Goal: Task Accomplishment & Management: Manage account settings

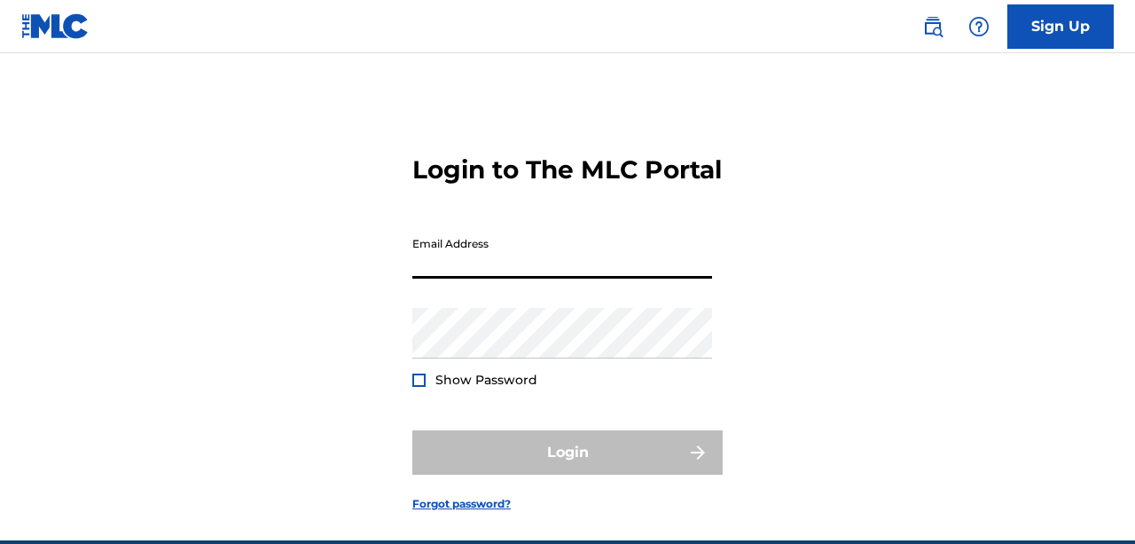
click at [519, 279] on input "Email Address" at bounding box center [562, 253] width 300 height 51
type input "[EMAIL_ADDRESS][DOMAIN_NAME]"
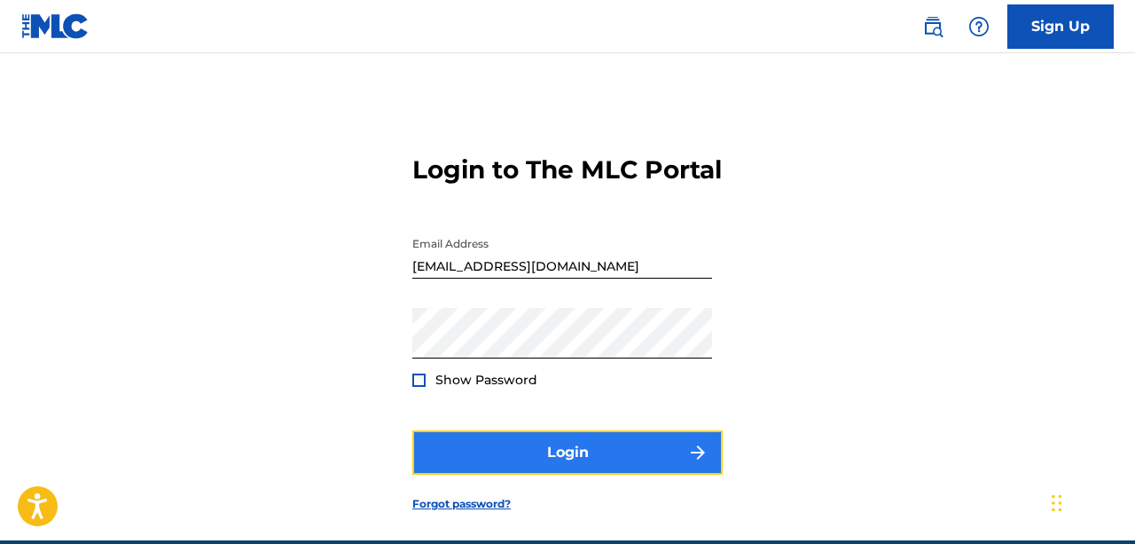
click at [546, 475] on button "Login" at bounding box center [567, 452] width 310 height 44
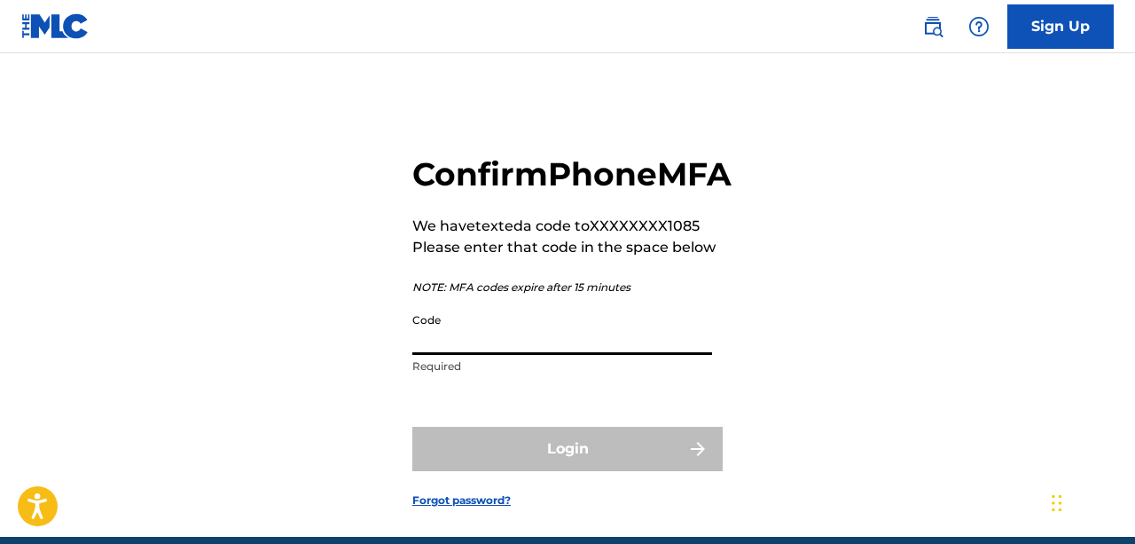
click at [457, 355] on input "Code" at bounding box center [562, 329] width 300 height 51
paste input "390434"
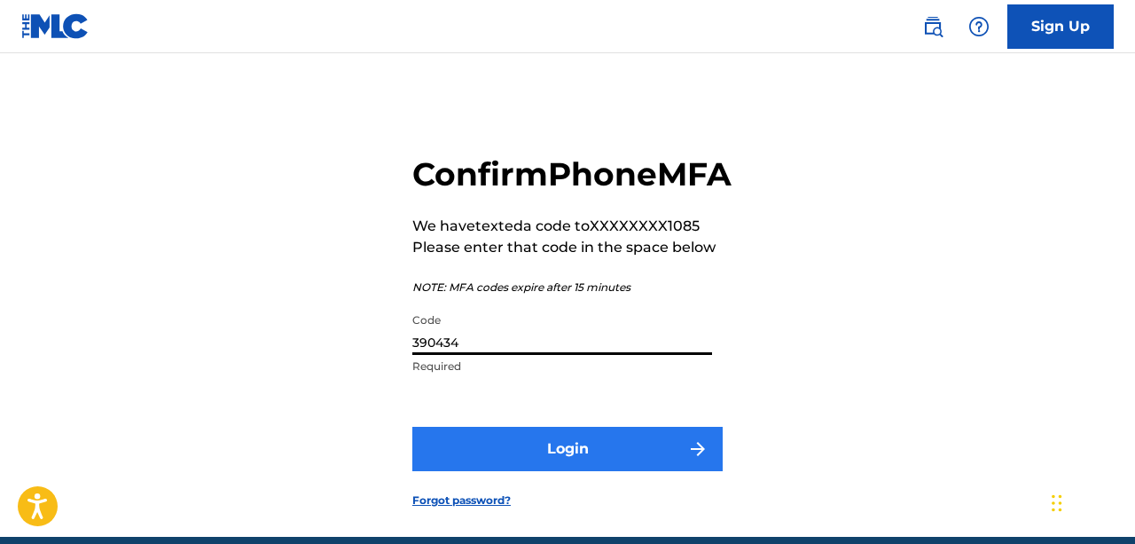
type input "390434"
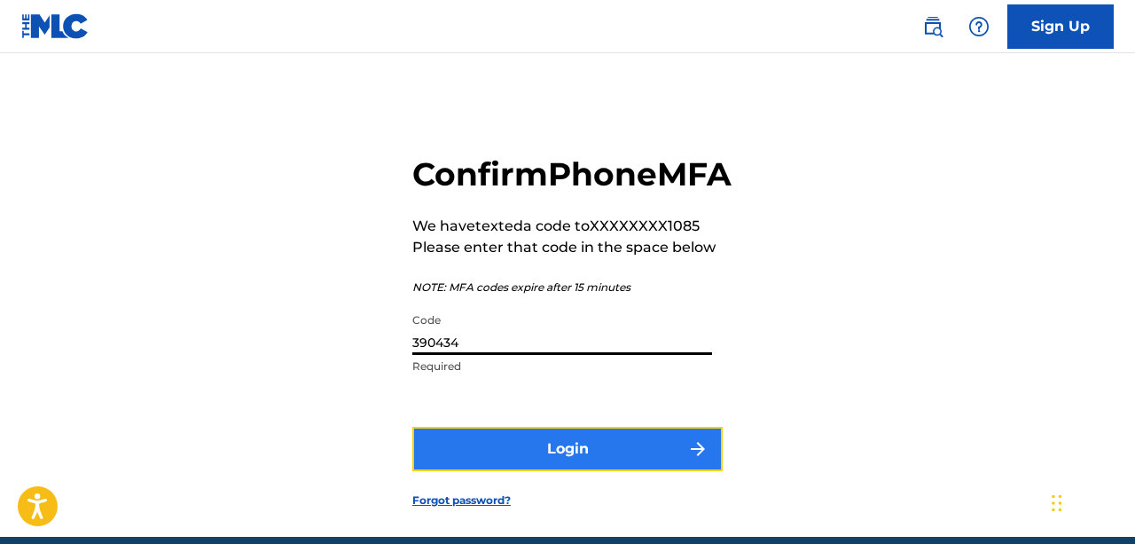
click at [560, 471] on button "Login" at bounding box center [567, 449] width 310 height 44
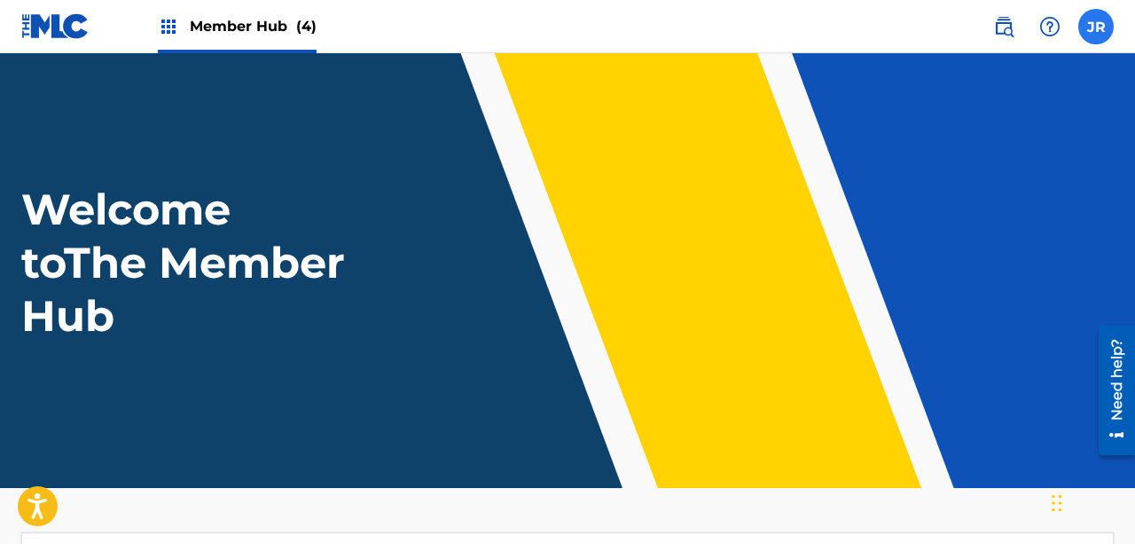
click at [1105, 33] on label at bounding box center [1096, 26] width 35 height 35
click at [1096, 27] on input "JR [PERSON_NAME] [EMAIL_ADDRESS][DOMAIN_NAME] Notification Preferences Profile …" at bounding box center [1096, 27] width 0 height 0
click at [1105, 33] on div "[PERSON_NAME] [PERSON_NAME] [PERSON_NAME][EMAIL_ADDRESS][DOMAIN_NAME] Notificat…" at bounding box center [1096, 26] width 35 height 35
click at [271, 26] on span "Member Hub (4)" at bounding box center [253, 26] width 127 height 20
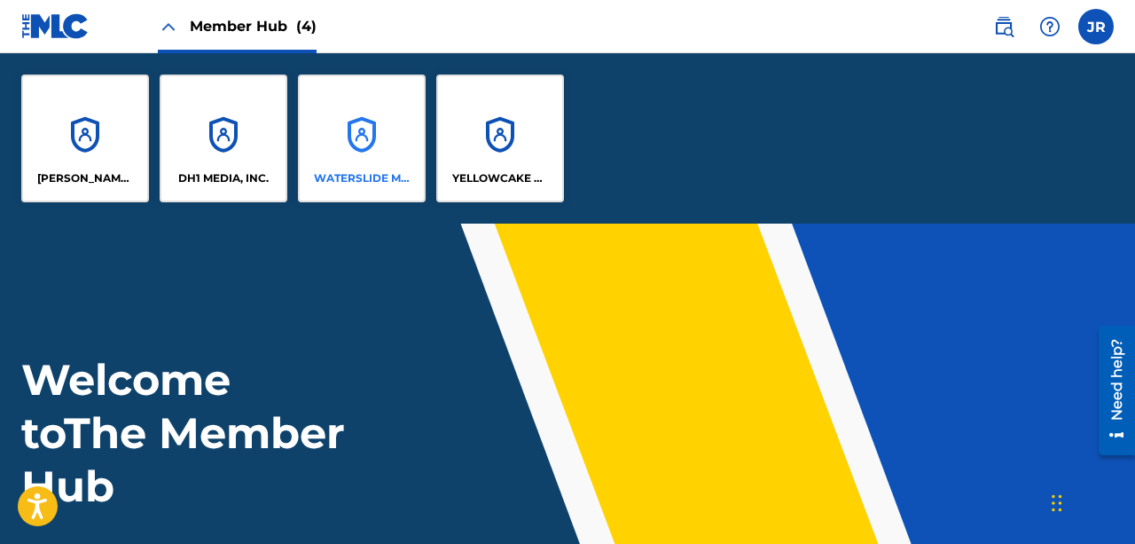
click at [358, 168] on div "WATERSLIDE MUSIC" at bounding box center [362, 139] width 128 height 128
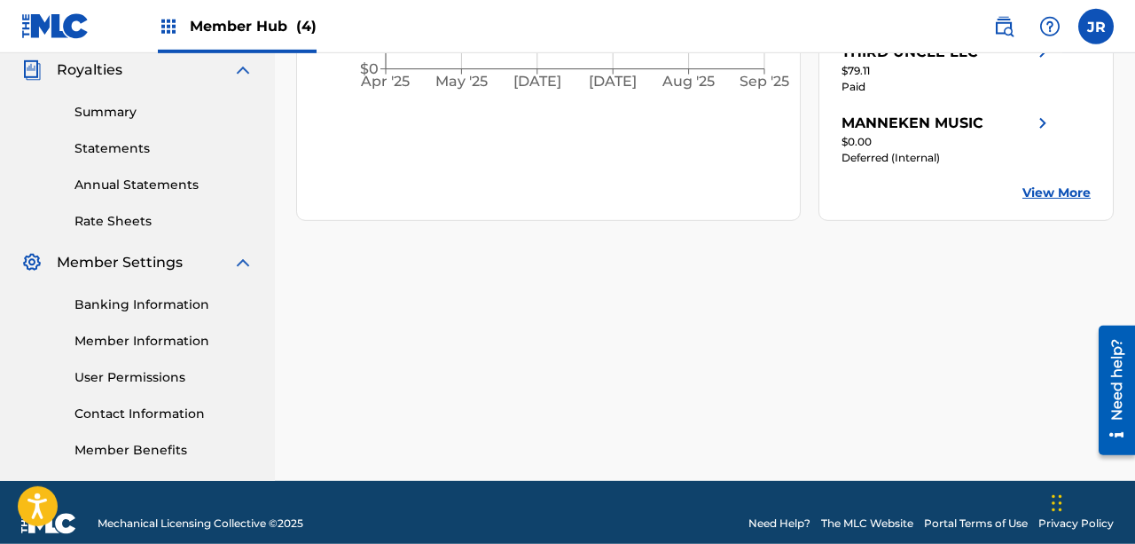
scroll to position [555, 0]
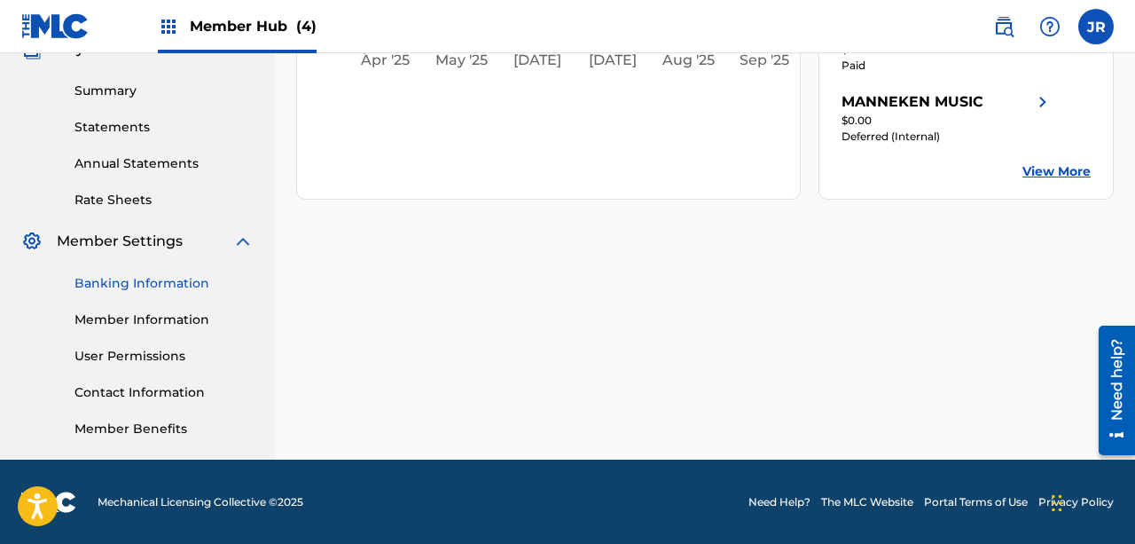
click at [144, 283] on link "Banking Information" at bounding box center [164, 283] width 179 height 19
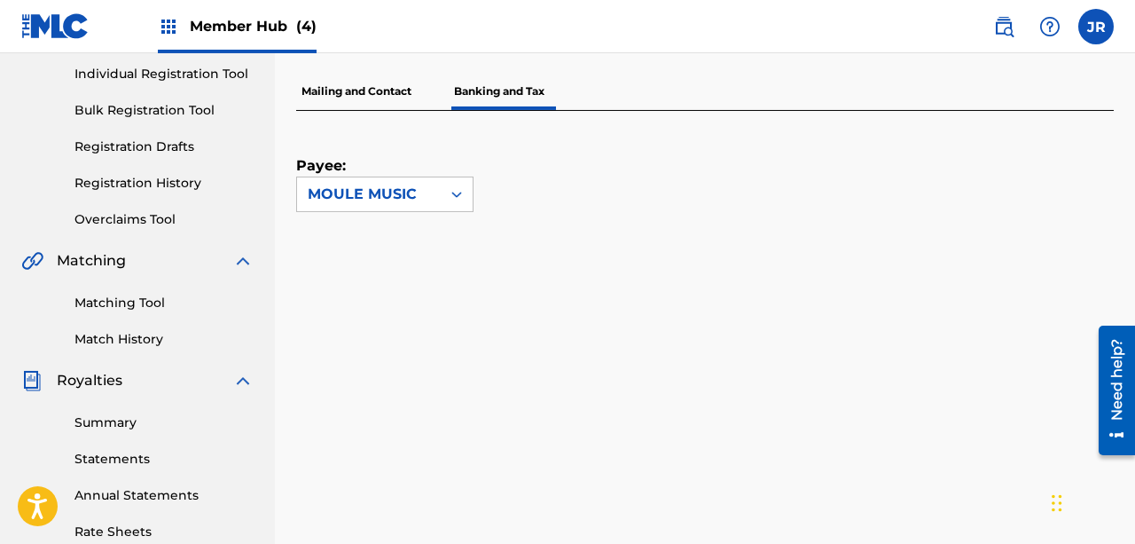
scroll to position [256, 0]
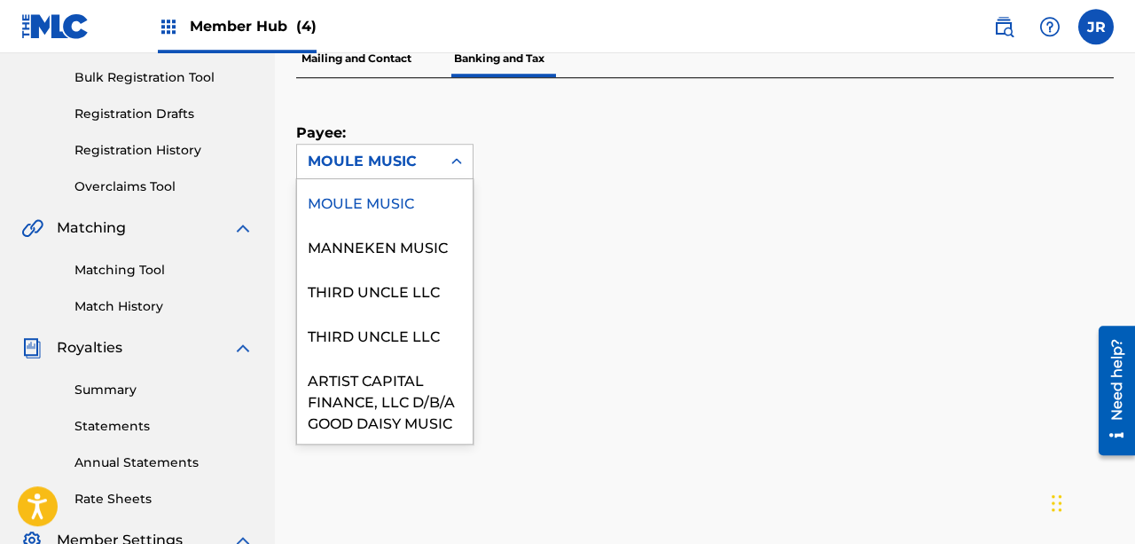
click at [416, 144] on div "MOULE MUSIC" at bounding box center [384, 161] width 177 height 35
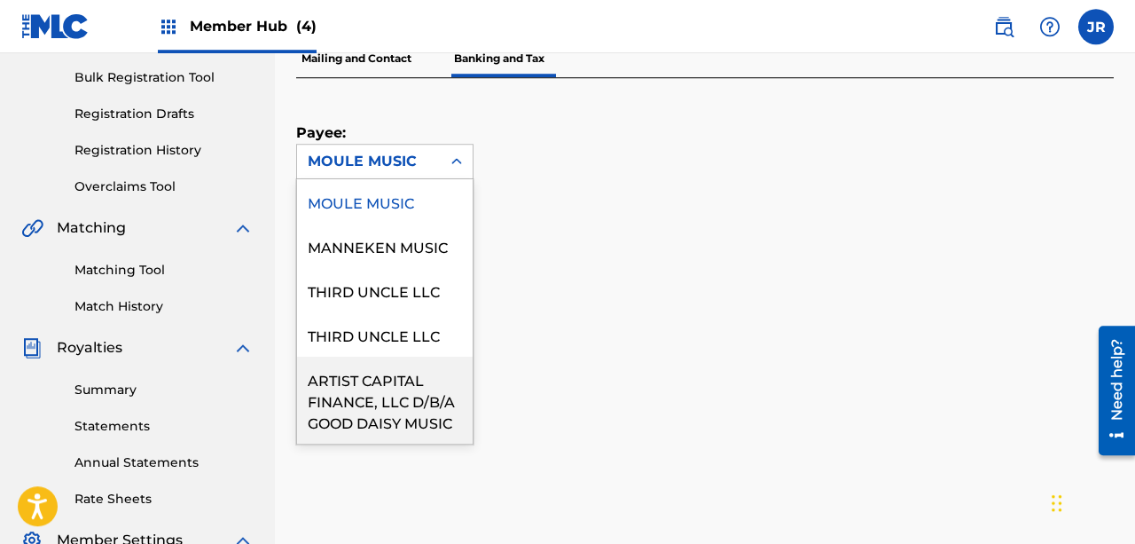
click at [369, 388] on div "ARTIST CAPITAL FINANCE, LLC D/B/A GOOD DAISY MUSIC" at bounding box center [385, 400] width 176 height 87
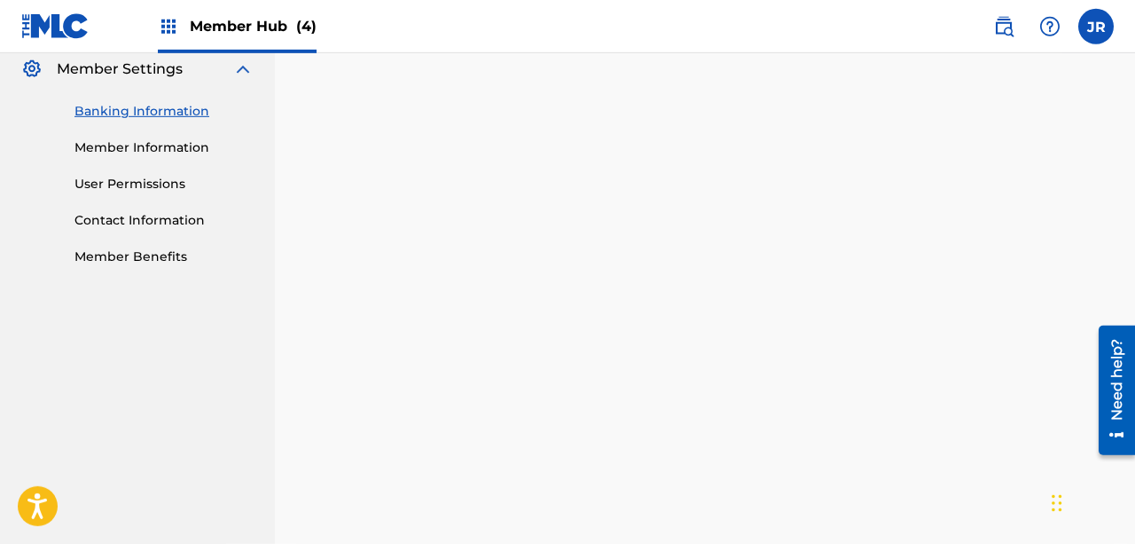
scroll to position [846, 0]
